Goal: Task Accomplishment & Management: Manage account settings

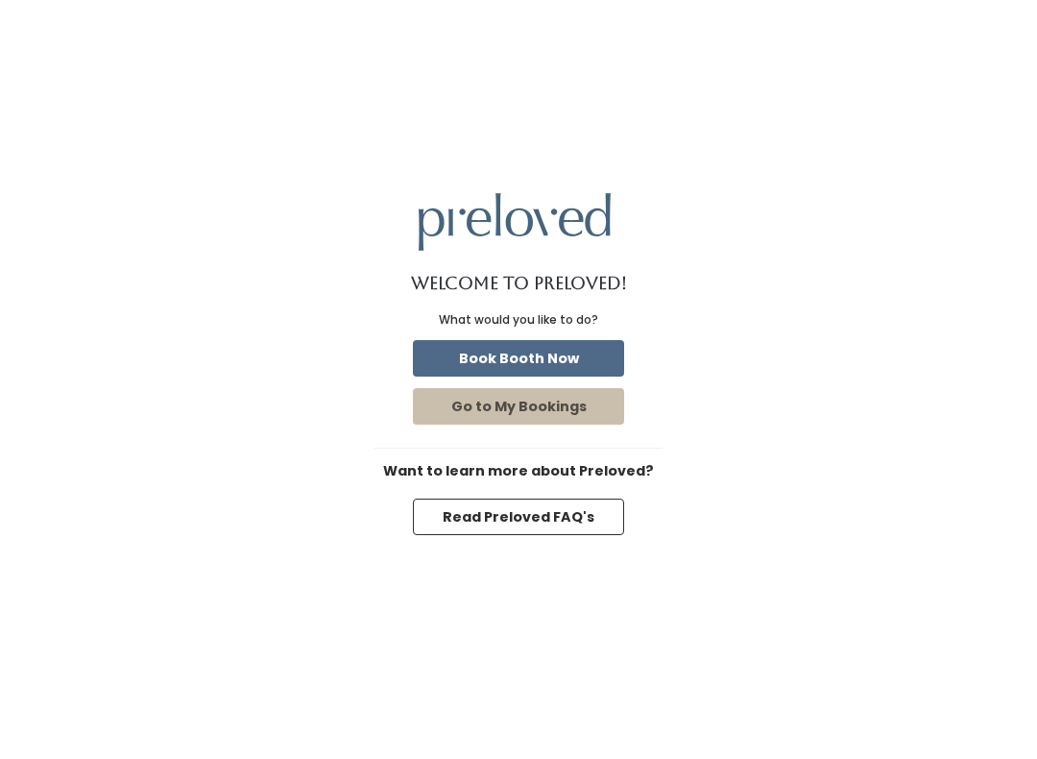
click at [549, 416] on button "Go to My Bookings" at bounding box center [518, 406] width 211 height 36
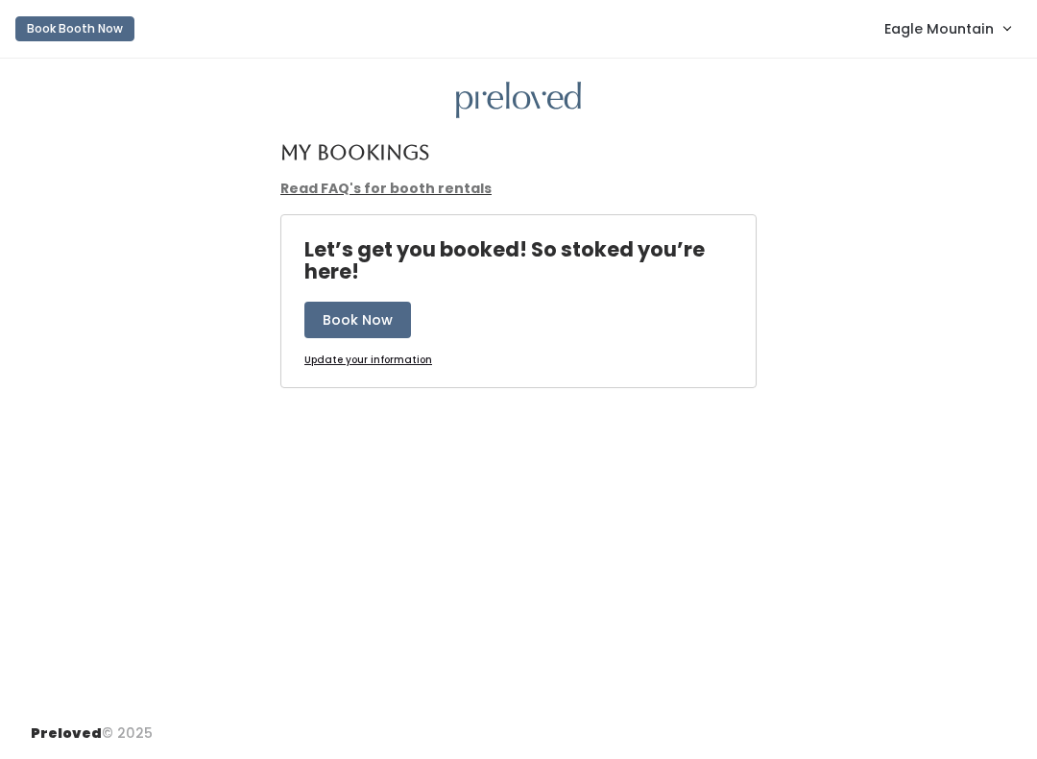
click at [931, 28] on span "Eagle Mountain" at bounding box center [938, 28] width 109 height 21
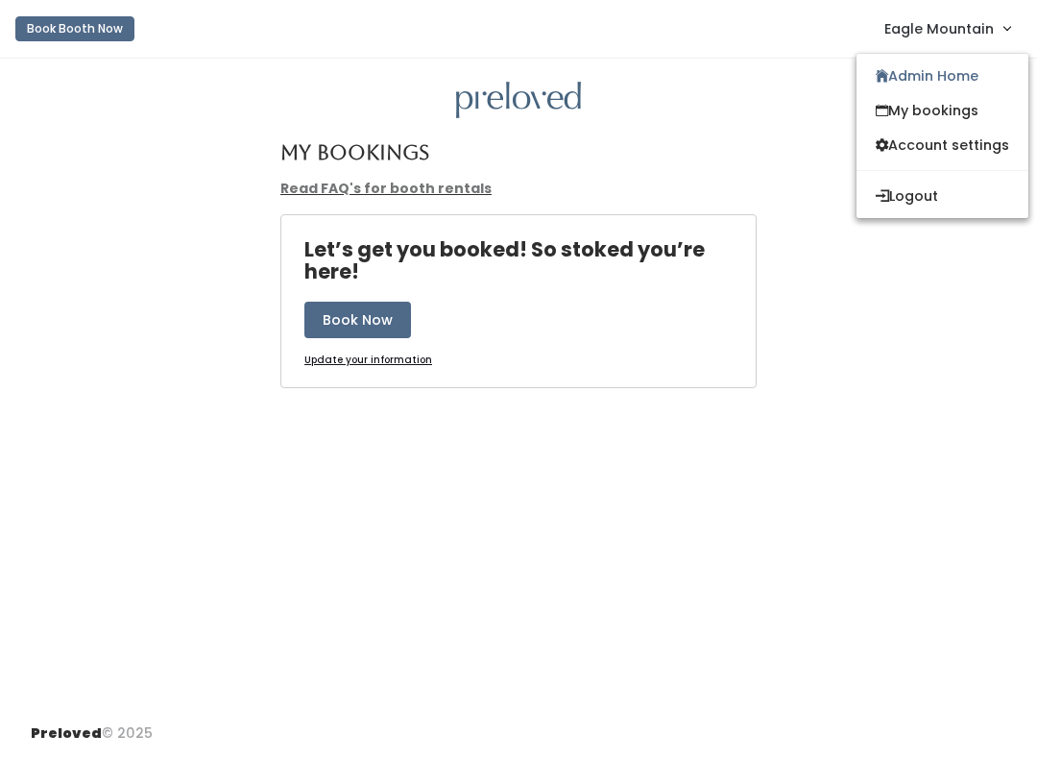
click at [907, 73] on link "Admin Home" at bounding box center [942, 76] width 172 height 35
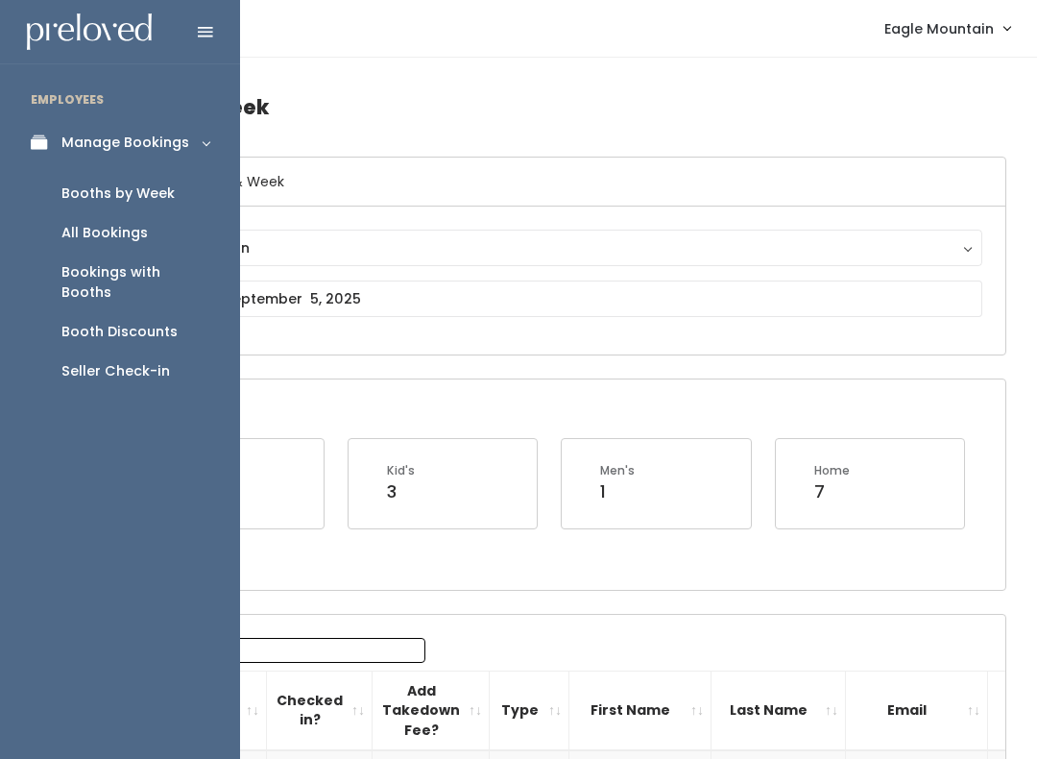
click at [142, 185] on div "Booths by Week" at bounding box center [117, 193] width 113 height 20
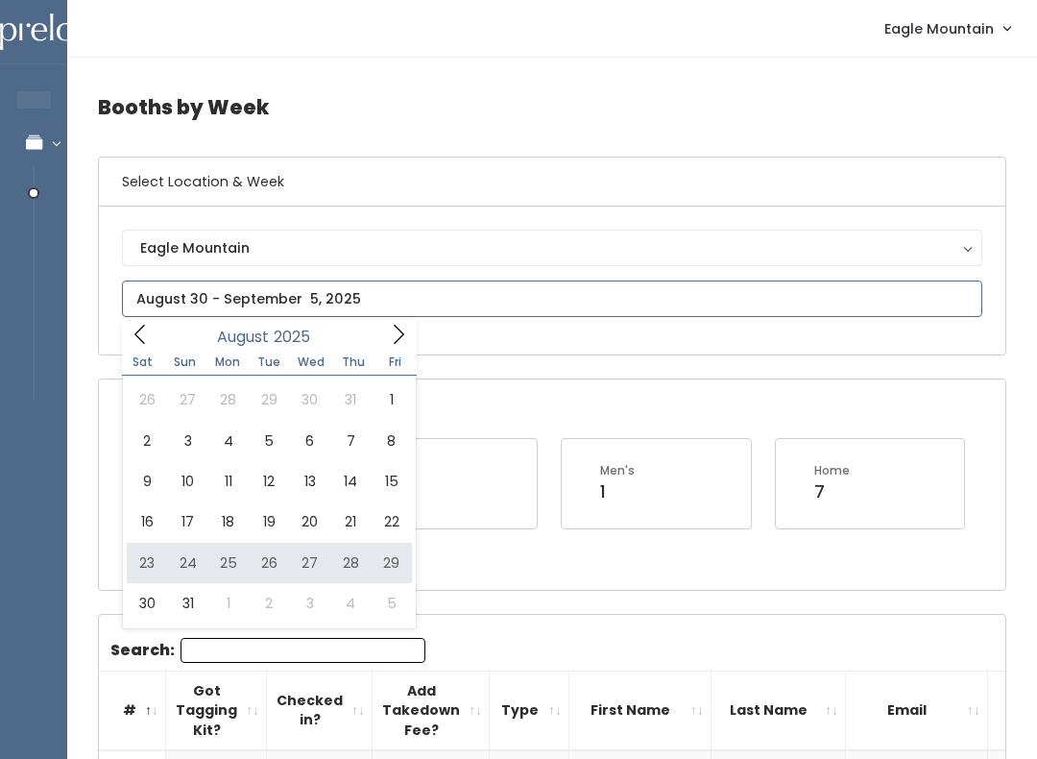
type input "[DATE] to [DATE]"
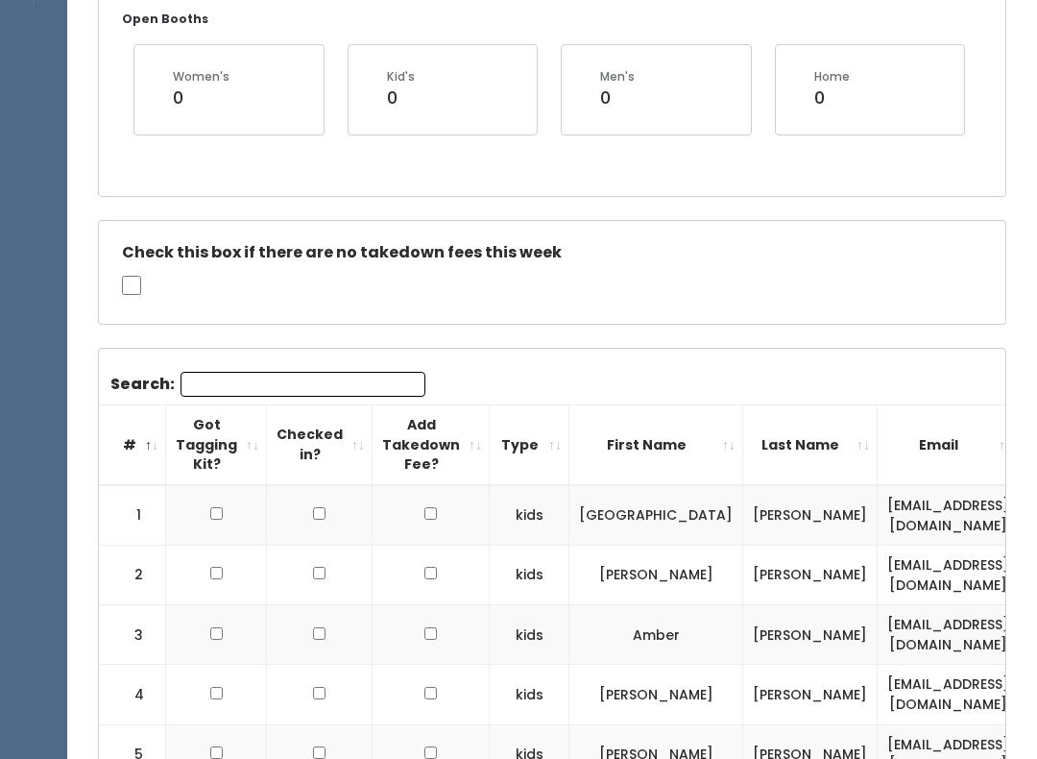
click at [336, 376] on input "Search:" at bounding box center [303, 384] width 245 height 25
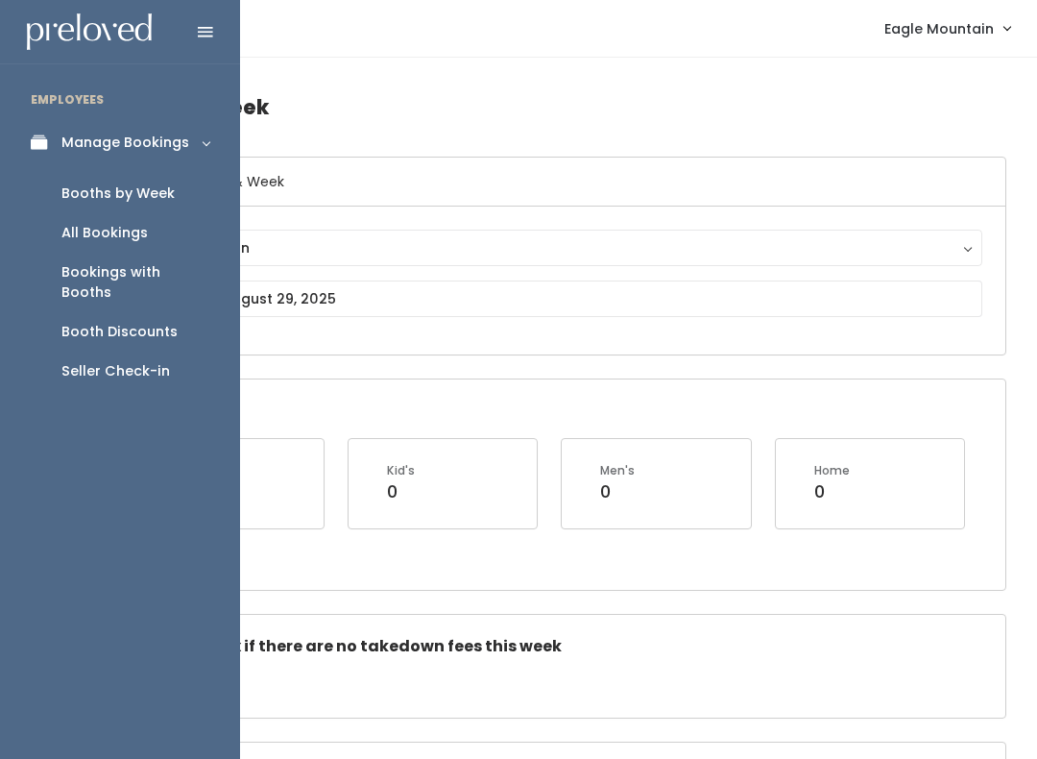
type input "7213"
click at [135, 351] on link "Seller Check-in" at bounding box center [120, 370] width 240 height 39
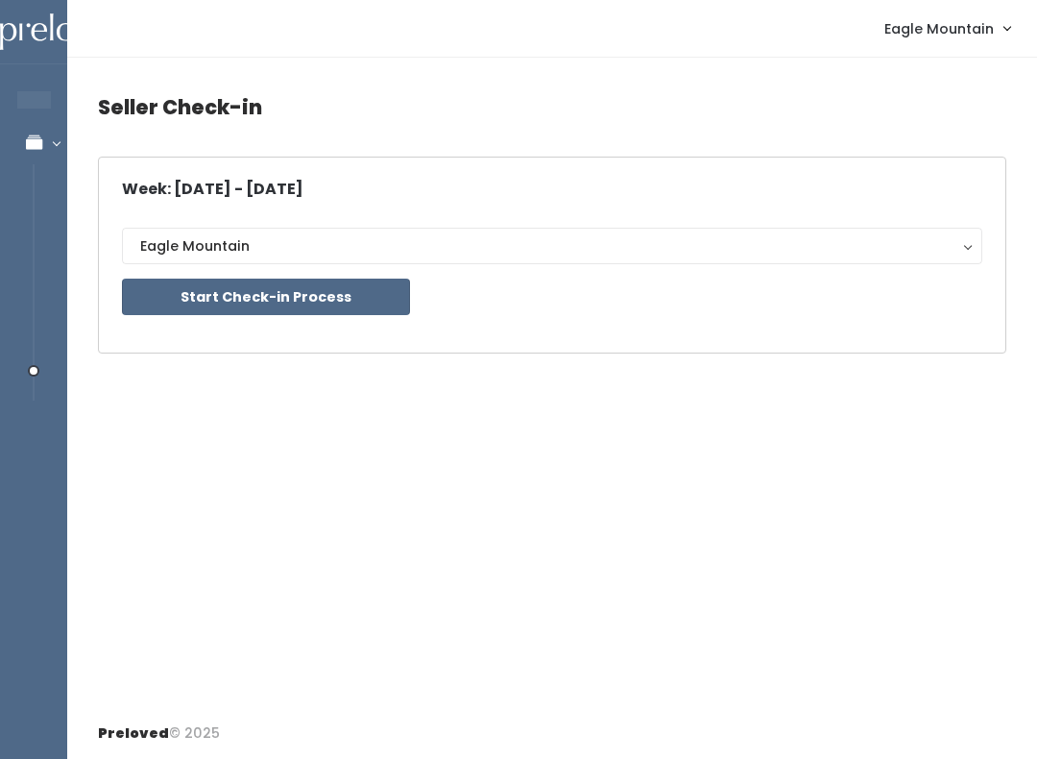
click at [326, 312] on button "Start Check-in Process" at bounding box center [266, 296] width 288 height 36
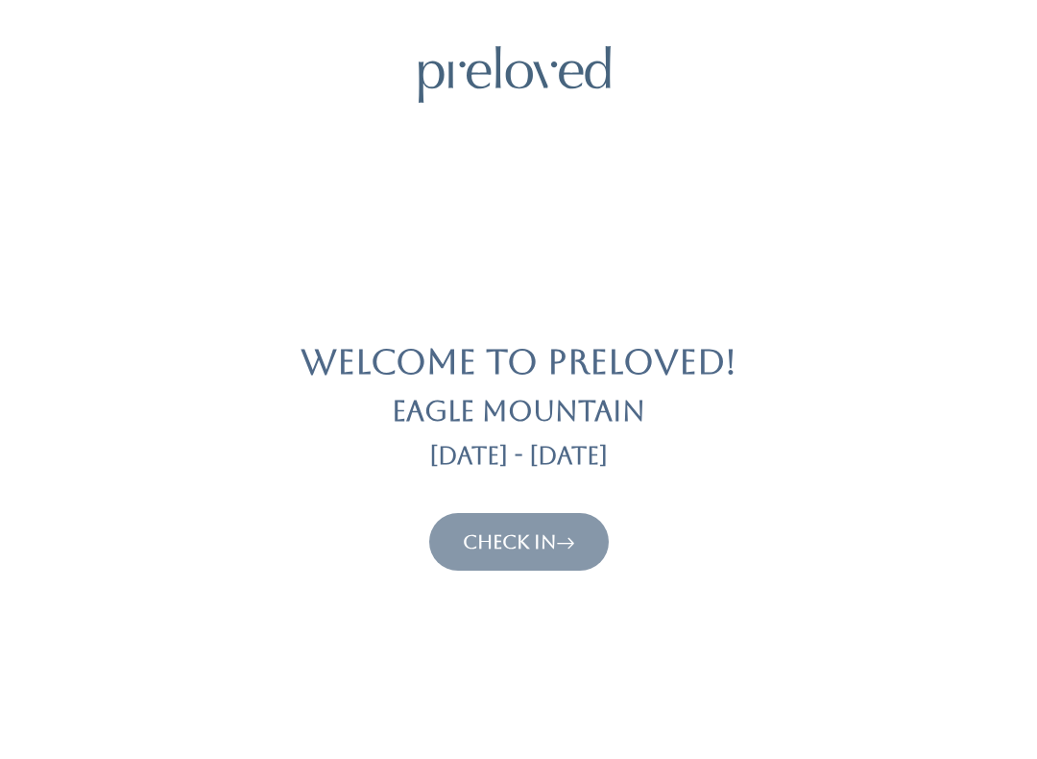
click at [532, 535] on link "Check In" at bounding box center [519, 541] width 112 height 23
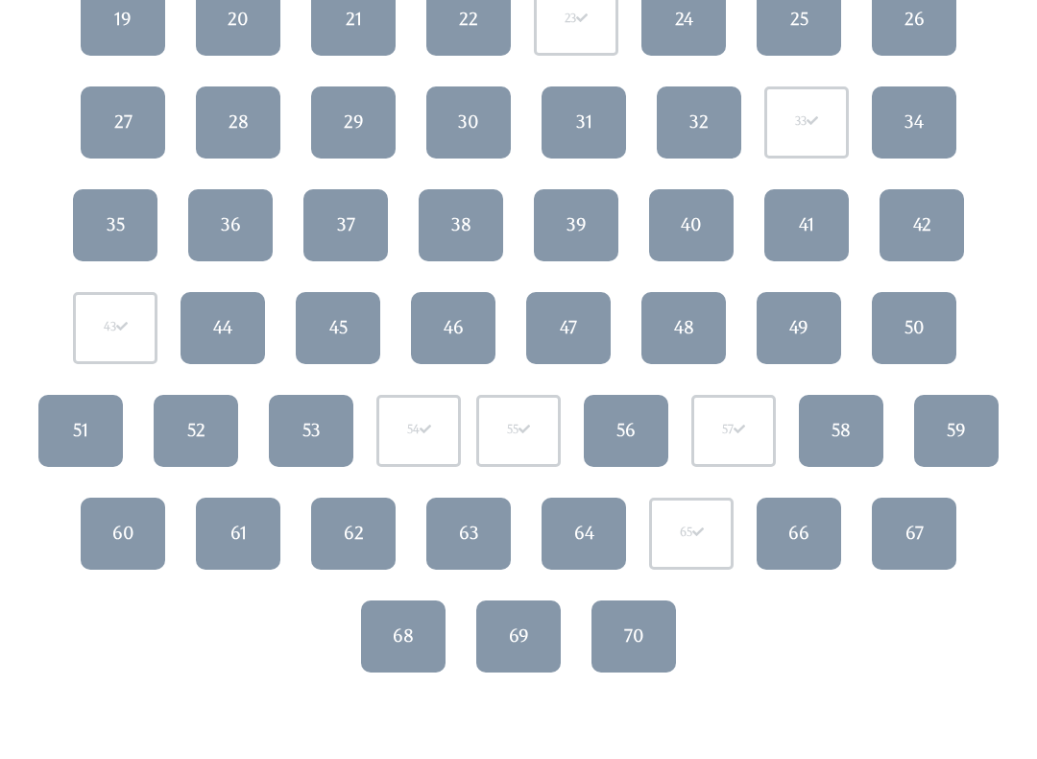
scroll to position [487, 0]
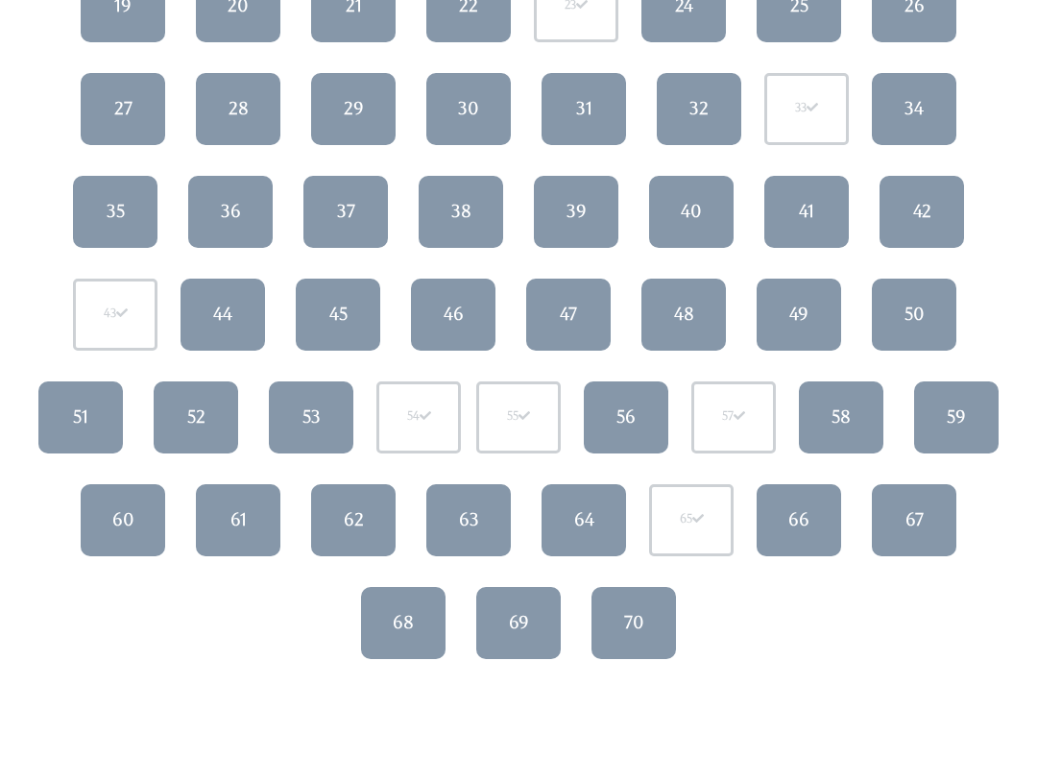
click at [977, 411] on link "59" at bounding box center [956, 417] width 84 height 72
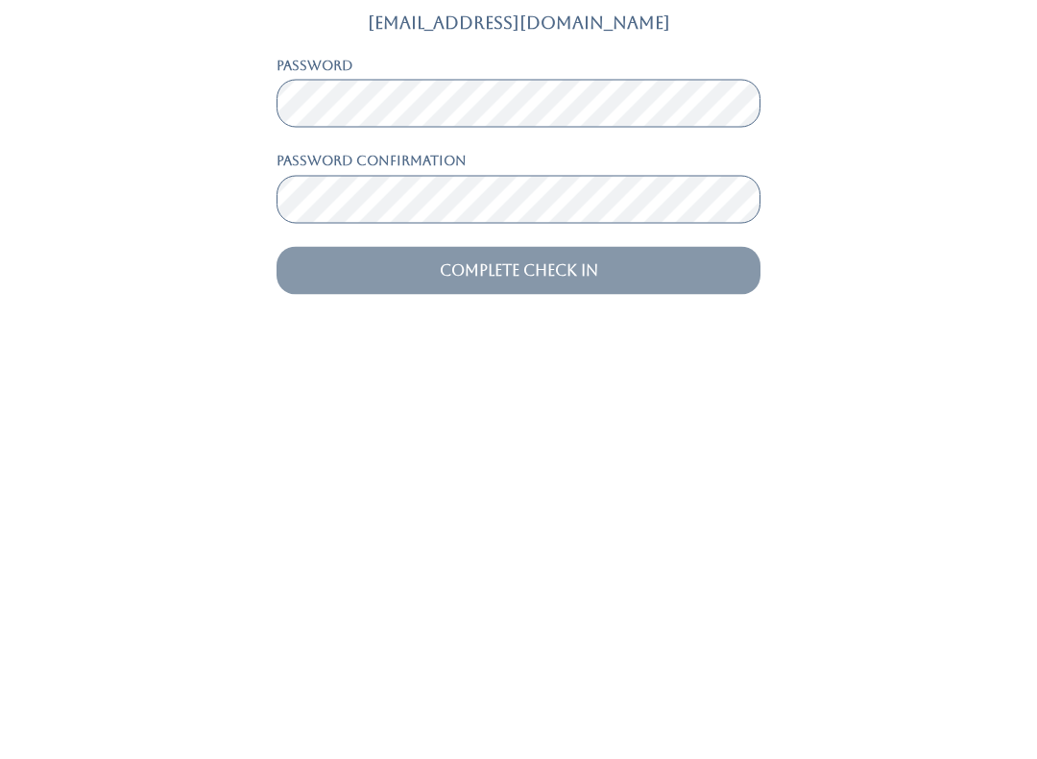
click at [568, 615] on input "Complete Check In" at bounding box center [519, 639] width 484 height 48
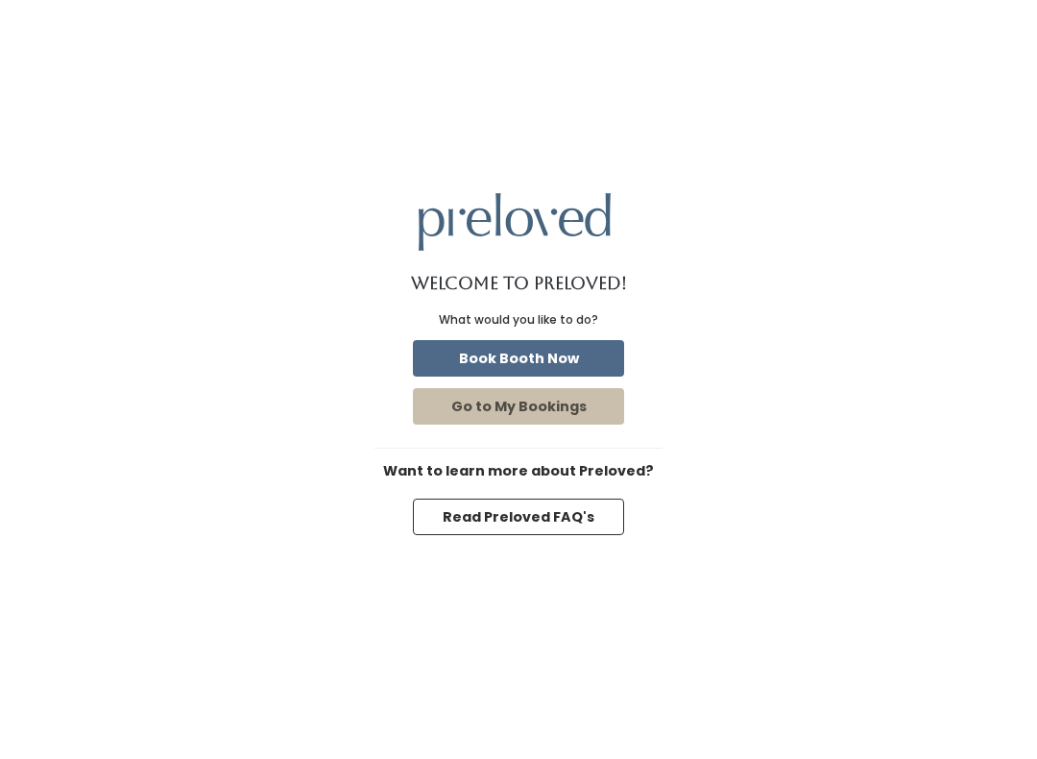
click at [595, 406] on button "Go to My Bookings" at bounding box center [518, 406] width 211 height 36
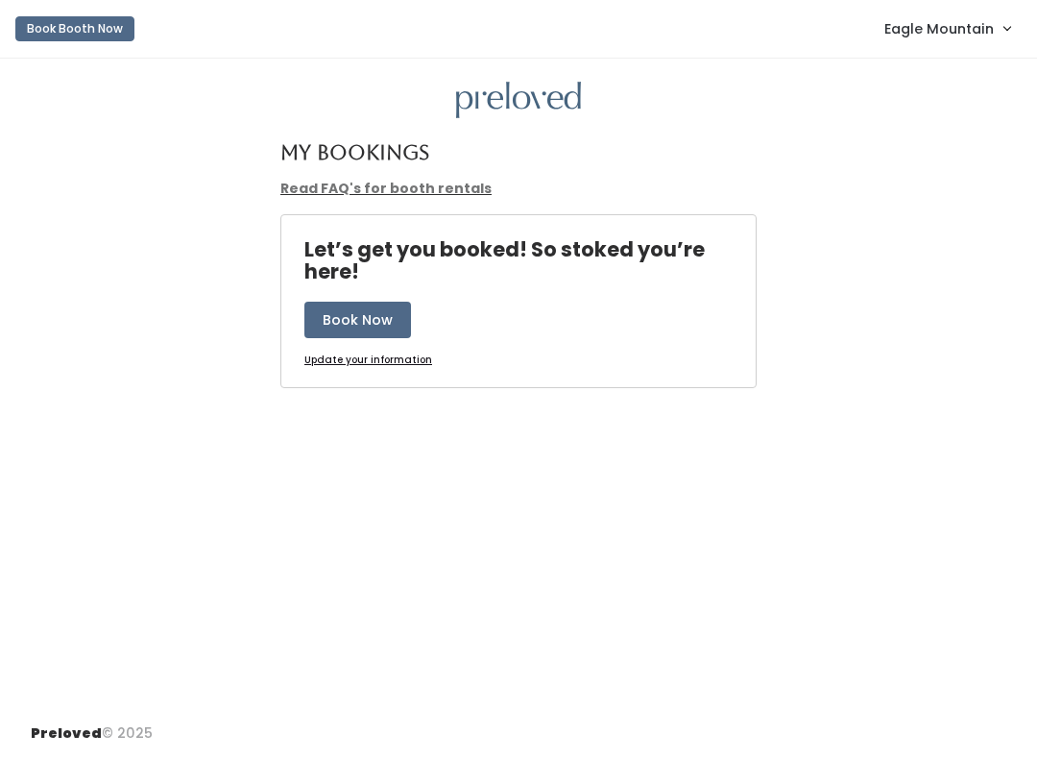
click at [922, 20] on span "Eagle Mountain" at bounding box center [938, 28] width 109 height 21
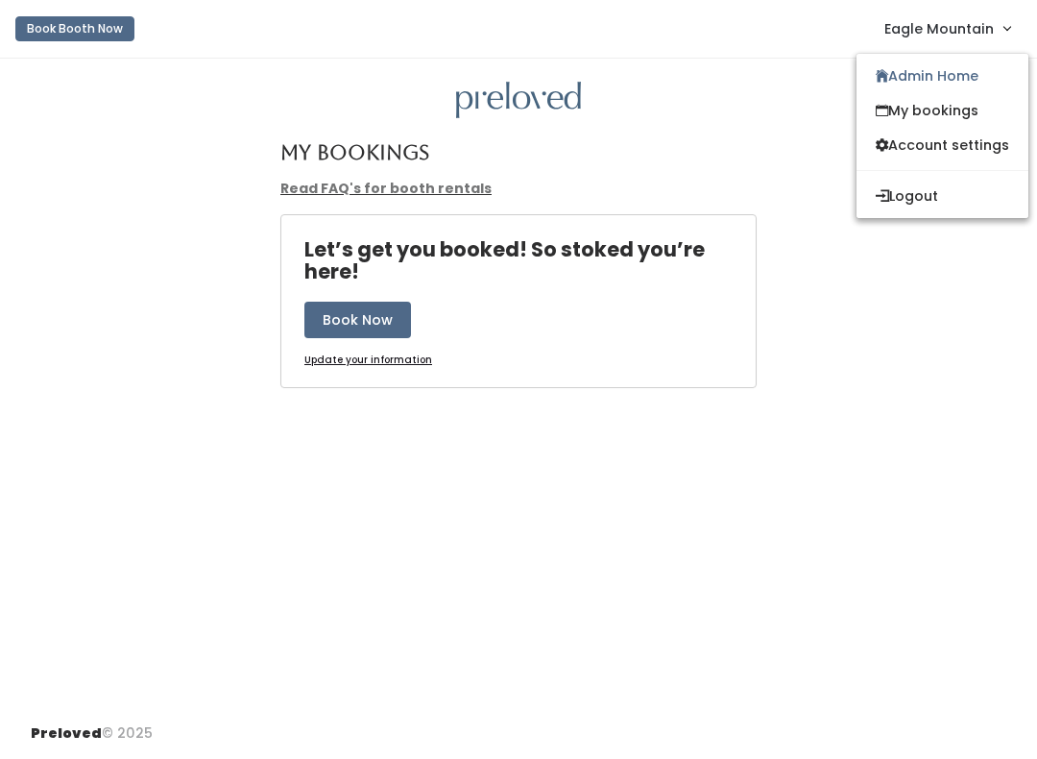
click at [896, 87] on link "Admin Home" at bounding box center [942, 76] width 172 height 35
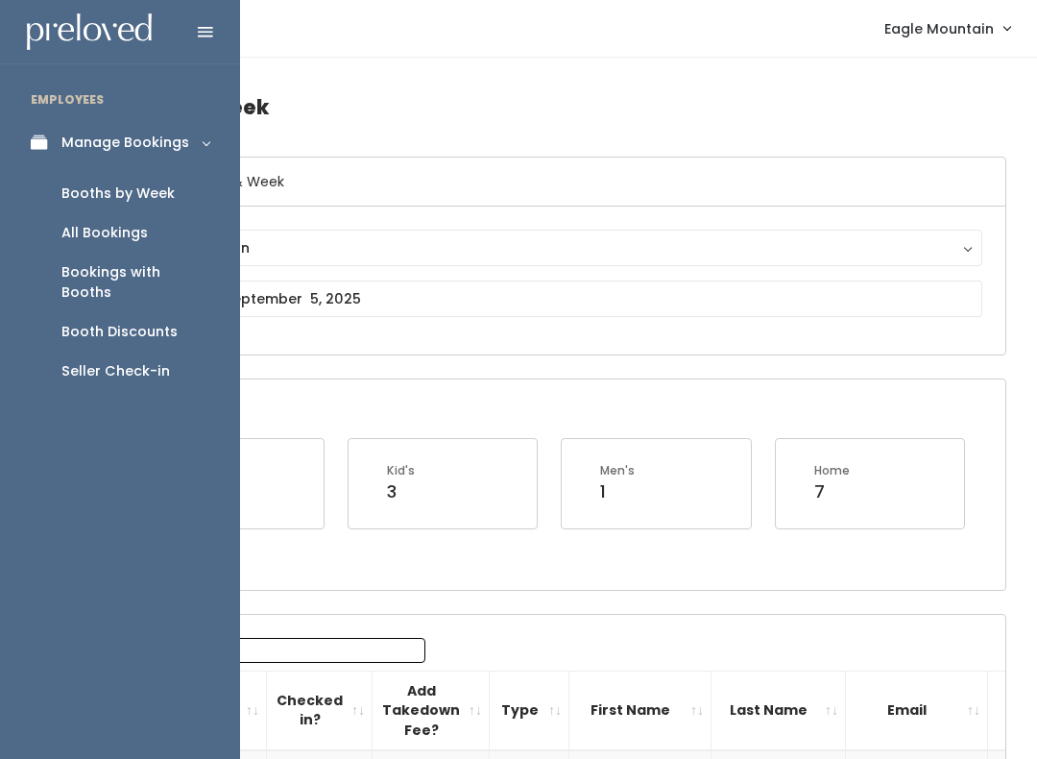
click at [123, 184] on div "Booths by Week" at bounding box center [117, 193] width 113 height 20
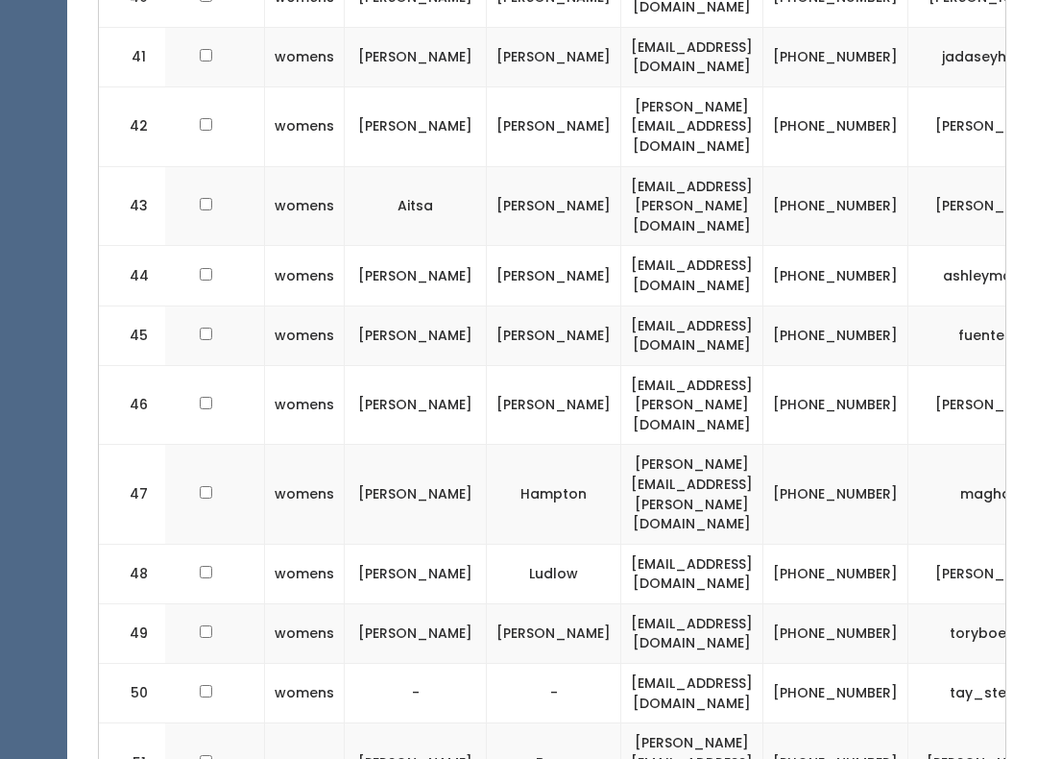
scroll to position [0, 181]
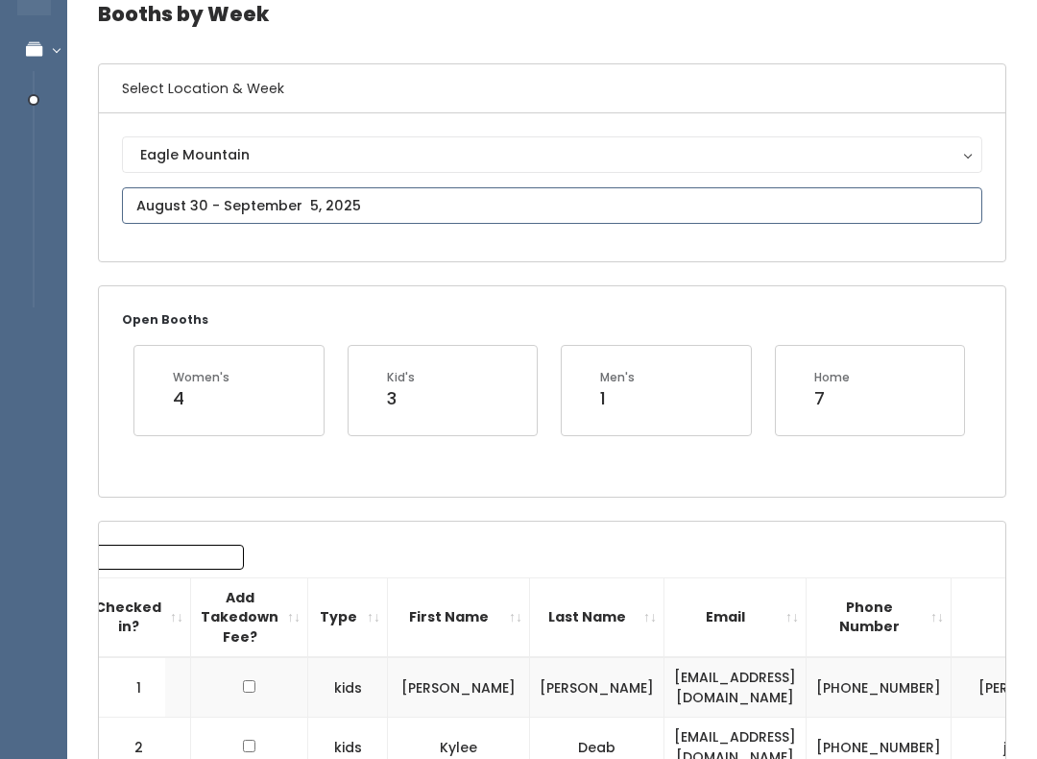
click at [348, 201] on input "text" at bounding box center [552, 206] width 860 height 36
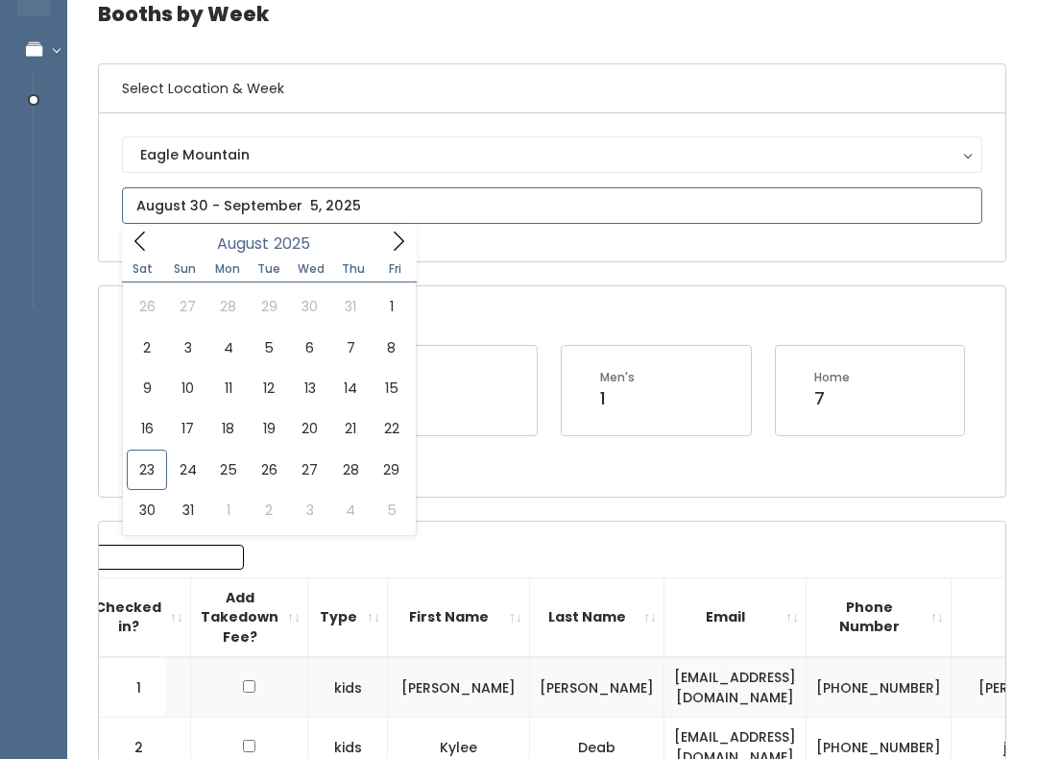
scroll to position [93, 0]
type input "August 23 to August 29"
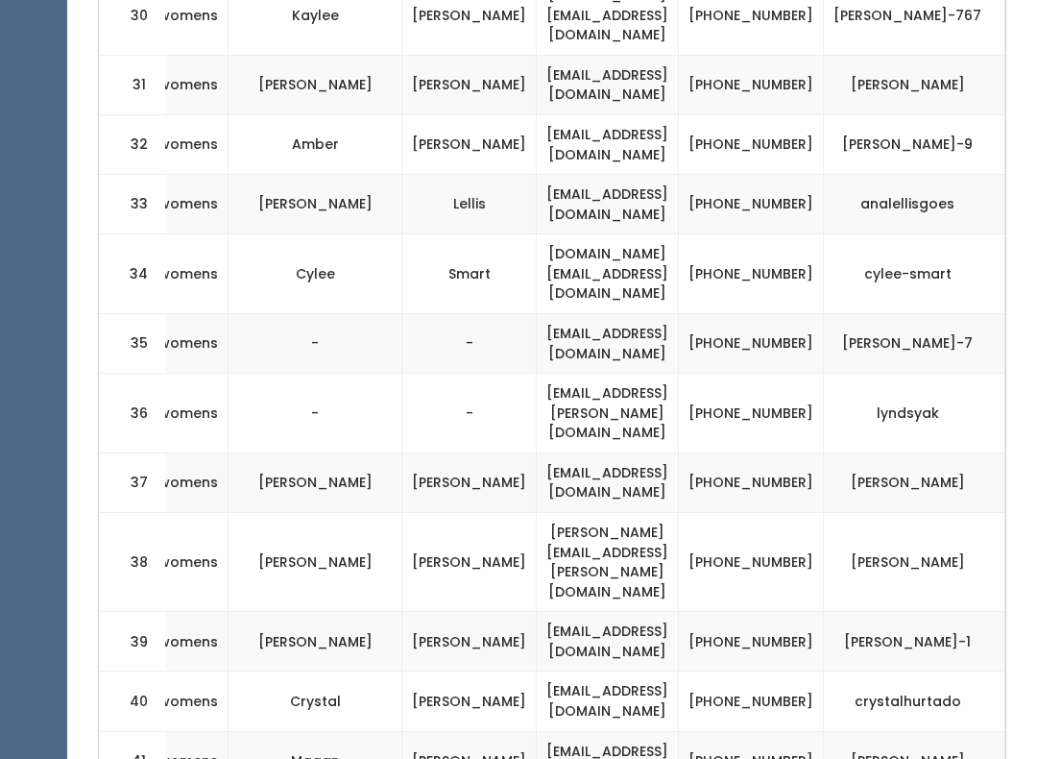
scroll to position [0, 365]
